Goal: Task Accomplishment & Management: Manage account settings

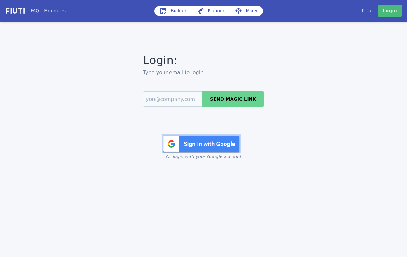
select select "English"
click at [388, 11] on link "Login" at bounding box center [389, 11] width 24 height 12
click at [214, 148] on img at bounding box center [201, 144] width 79 height 19
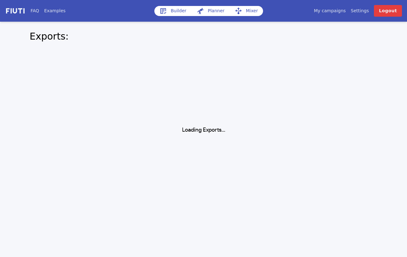
select select "English"
click at [334, 10] on link "My campaigns" at bounding box center [330, 11] width 32 height 7
